Goal: Task Accomplishment & Management: Complete application form

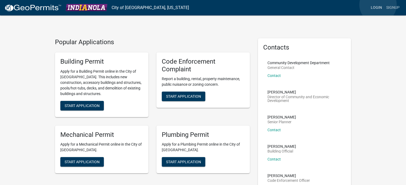
click at [378, 5] on link "Login" at bounding box center [375, 8] width 15 height 10
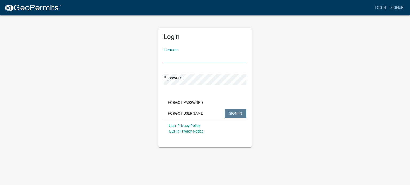
click at [203, 57] on input "Username" at bounding box center [204, 56] width 83 height 11
type input "[PERSON_NAME]"
click at [236, 110] on button "SIGN IN" at bounding box center [236, 114] width 22 height 10
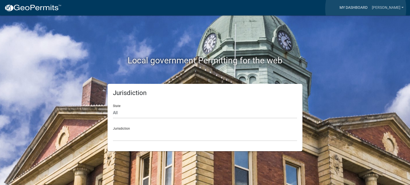
click at [365, 9] on link "My Dashboard" at bounding box center [353, 8] width 32 height 10
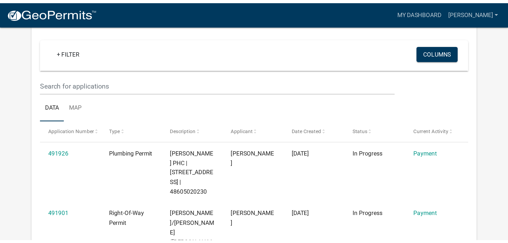
scroll to position [44, 0]
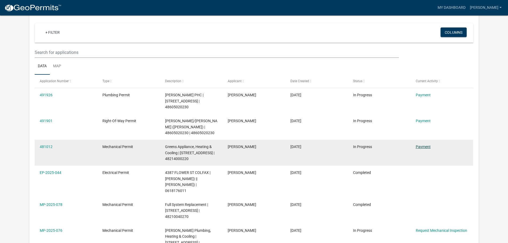
click at [405, 145] on link "Payment" at bounding box center [423, 147] width 15 height 4
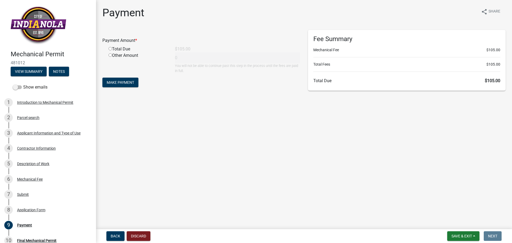
click at [110, 48] on input "radio" at bounding box center [110, 48] width 3 height 3
radio input "true"
type input "105"
click at [121, 83] on span "Make Payment" at bounding box center [120, 82] width 27 height 4
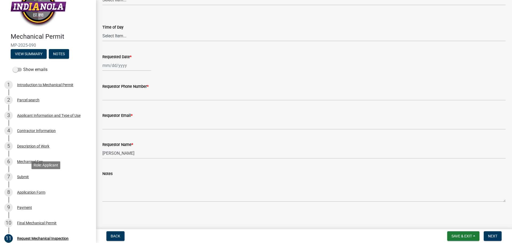
scroll to position [101, 0]
